Goal: Check status

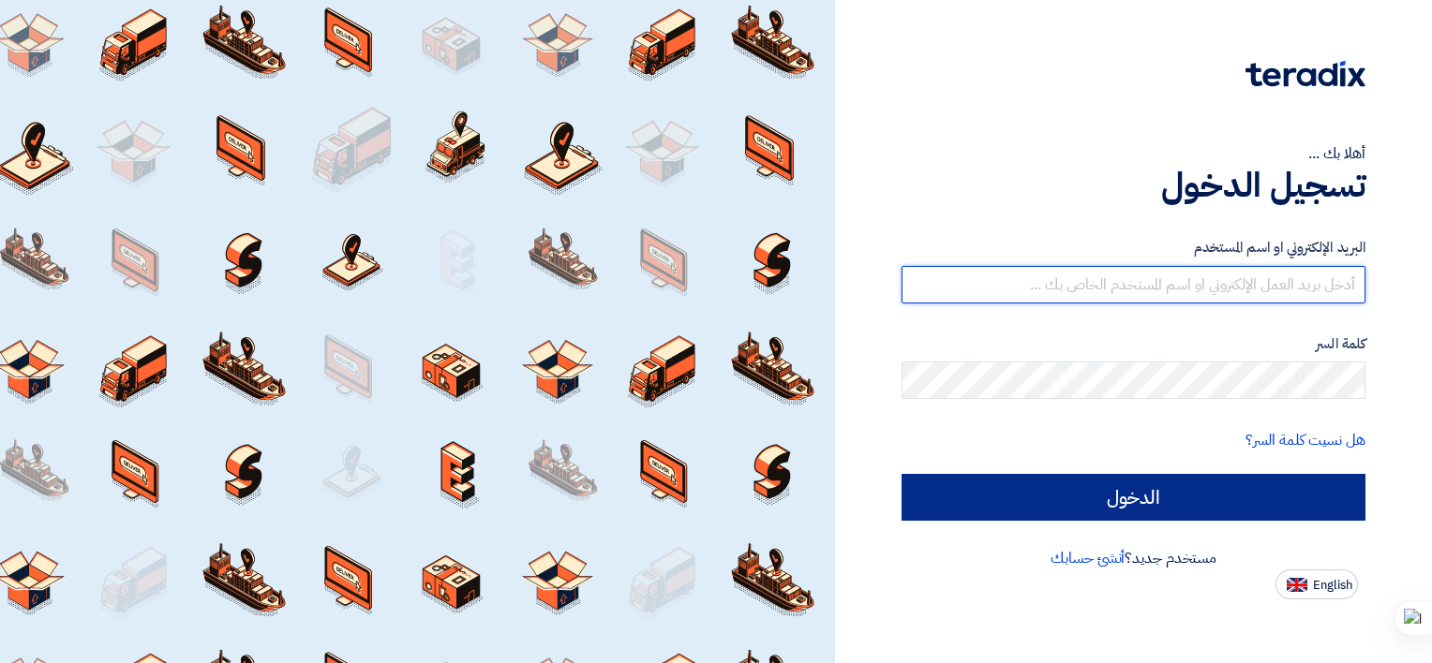
type input "[EMAIL_ADDRESS][DOMAIN_NAME]"
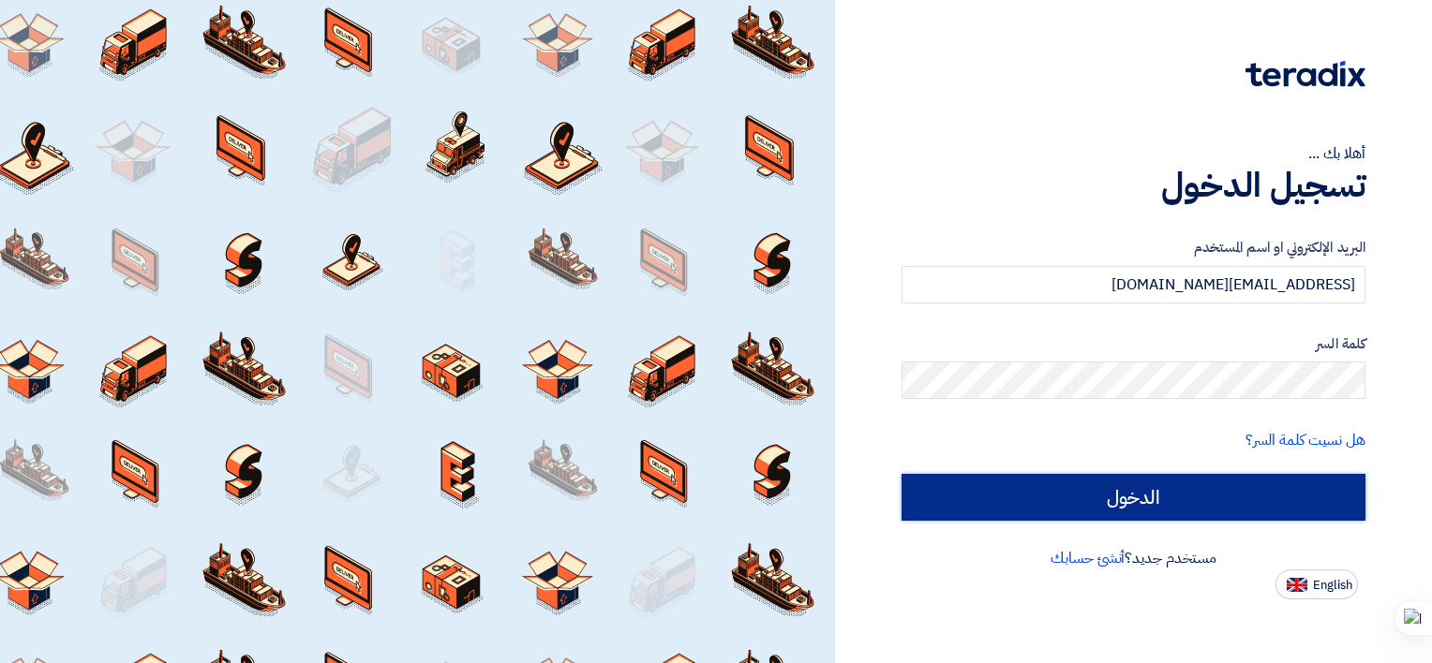
click at [1181, 514] on input "الدخول" at bounding box center [1134, 497] width 464 height 47
type input "Sign in"
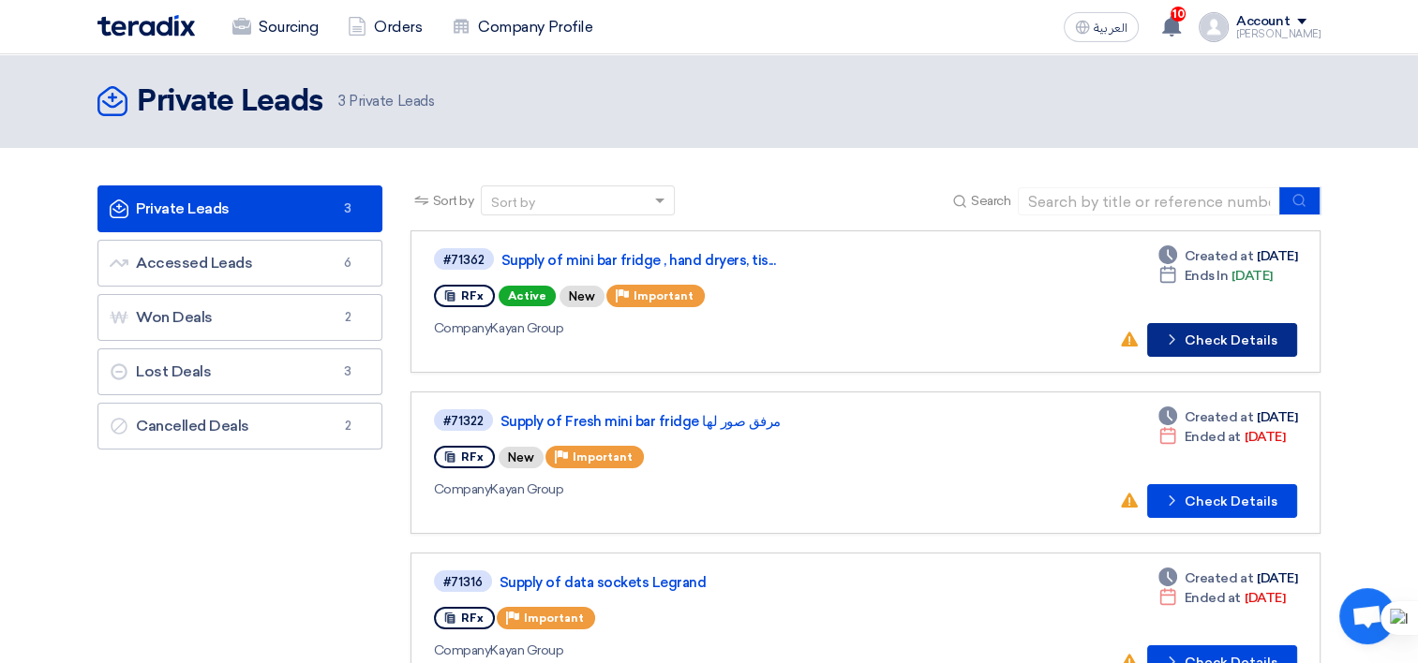
drag, startPoint x: 727, startPoint y: 260, endPoint x: 1204, endPoint y: 343, distance: 484.2
click at [1204, 343] on button "Check details Check Details" at bounding box center [1222, 340] width 150 height 34
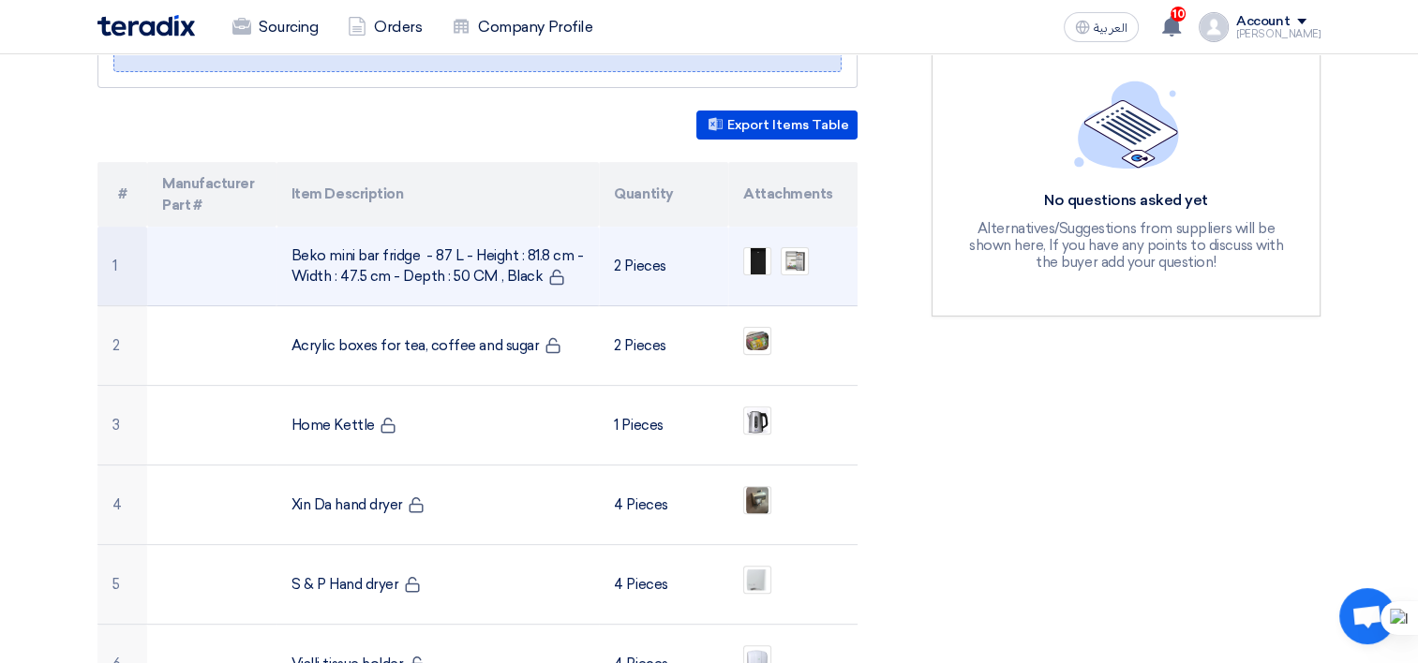
scroll to position [562, 0]
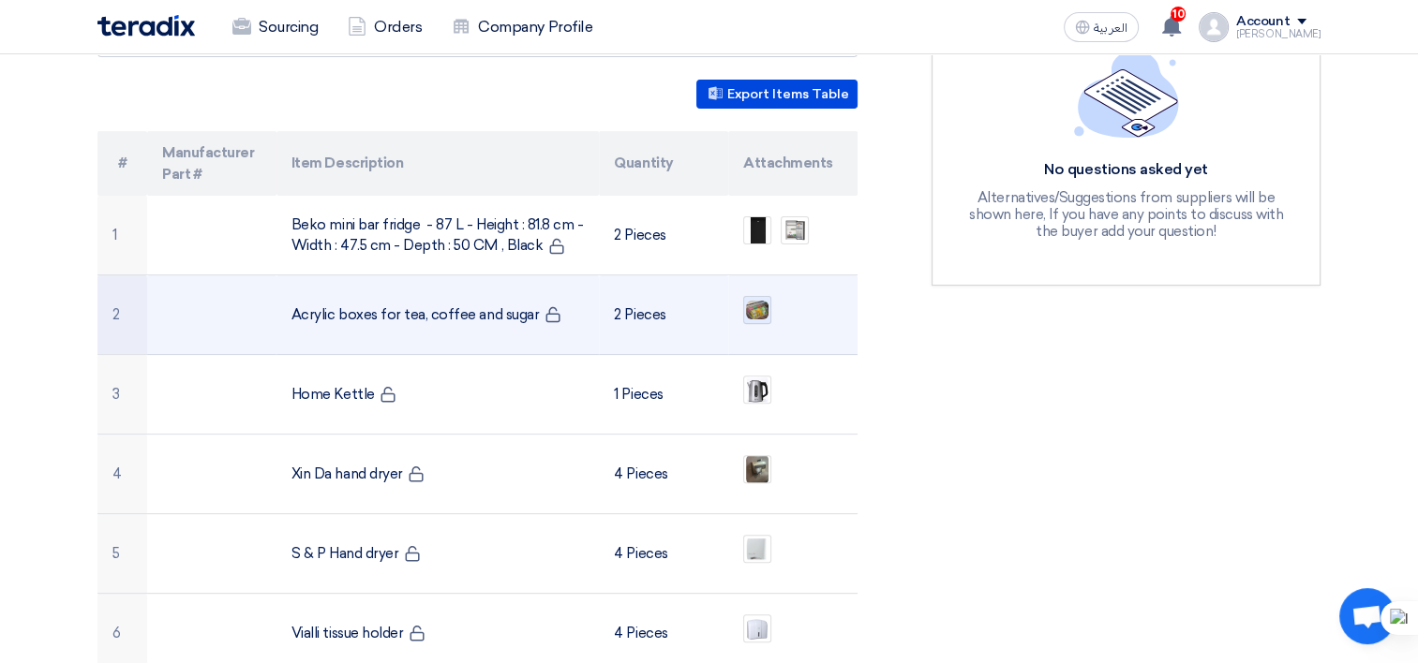
click at [757, 299] on img at bounding box center [757, 310] width 26 height 22
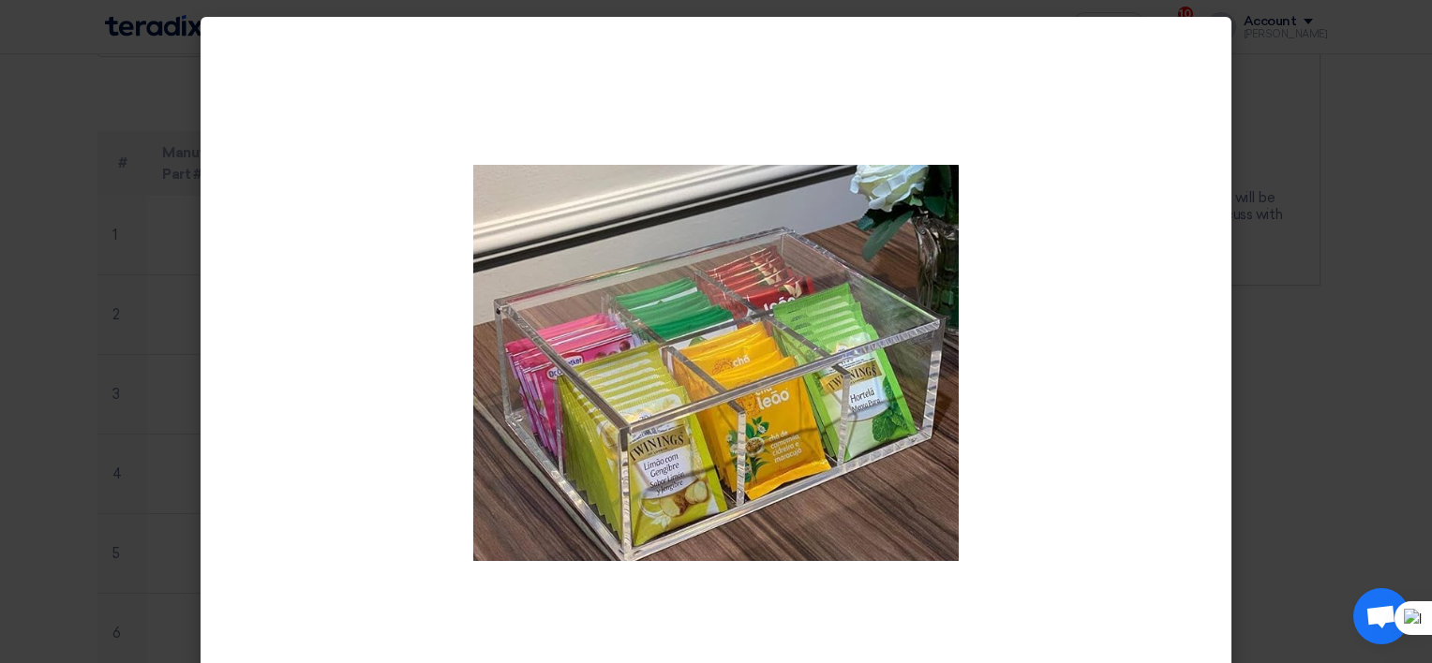
click at [1274, 310] on modal-container at bounding box center [716, 331] width 1432 height 663
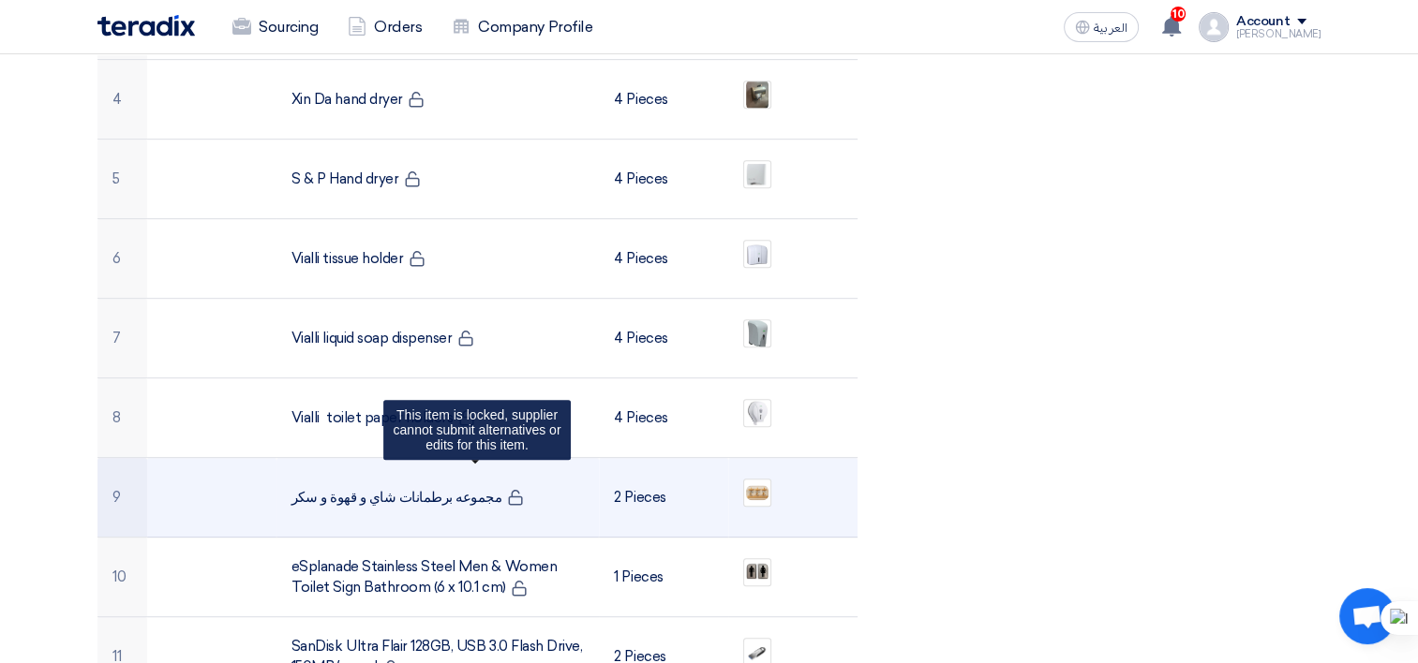
scroll to position [1031, 0]
